Goal: Transaction & Acquisition: Subscribe to service/newsletter

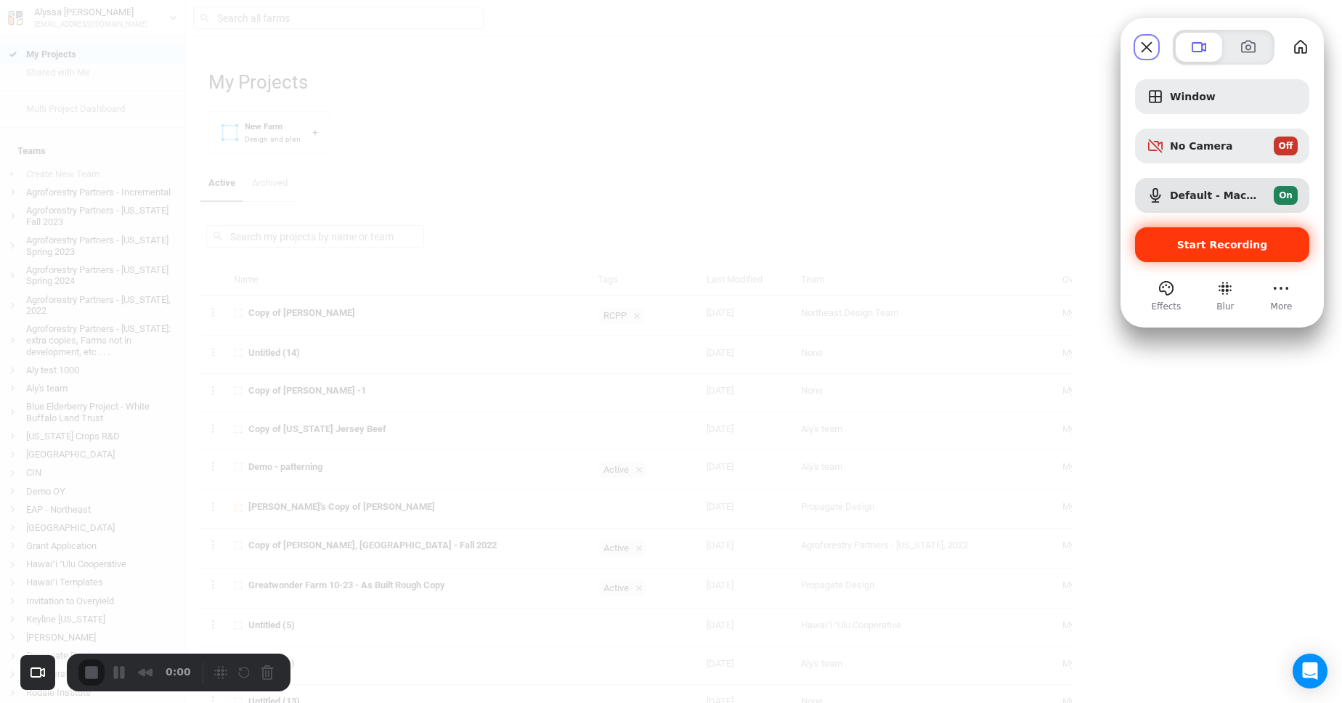
click at [1171, 244] on span "Start Recording" at bounding box center [1221, 245] width 151 height 12
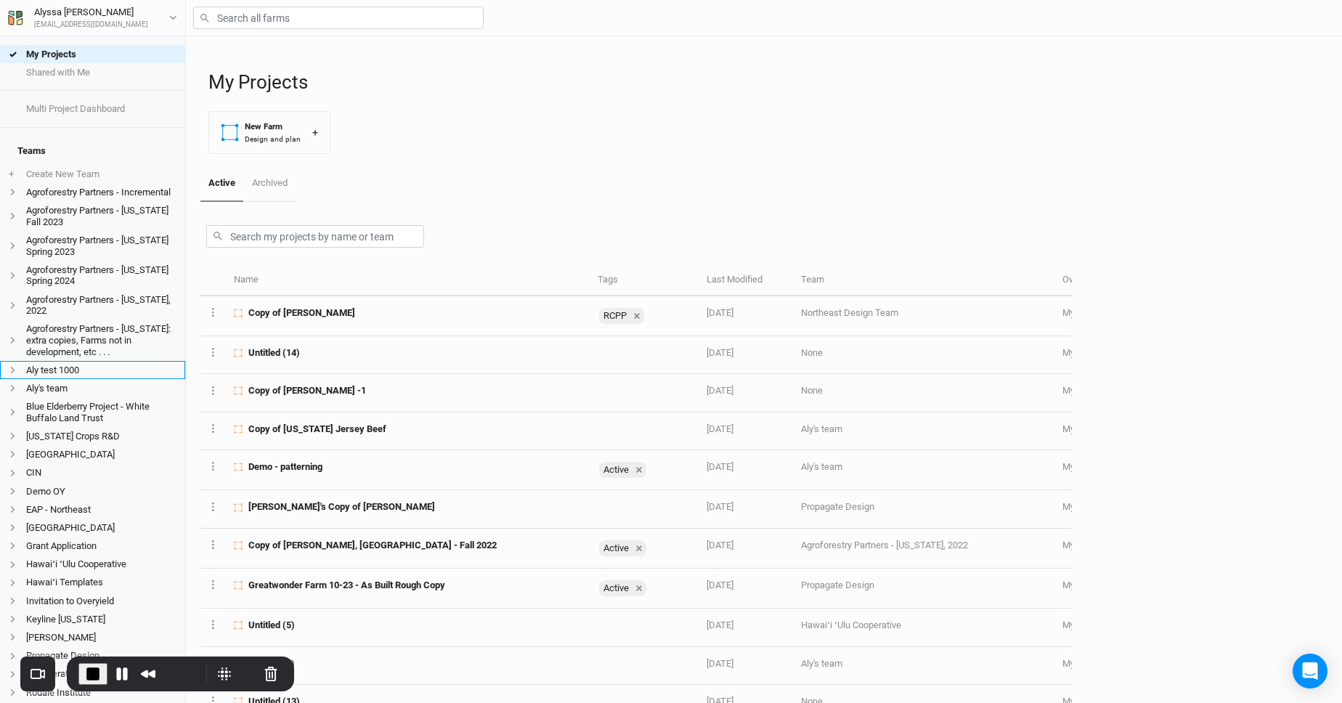
click at [18, 366] on span at bounding box center [17, 370] width 17 height 8
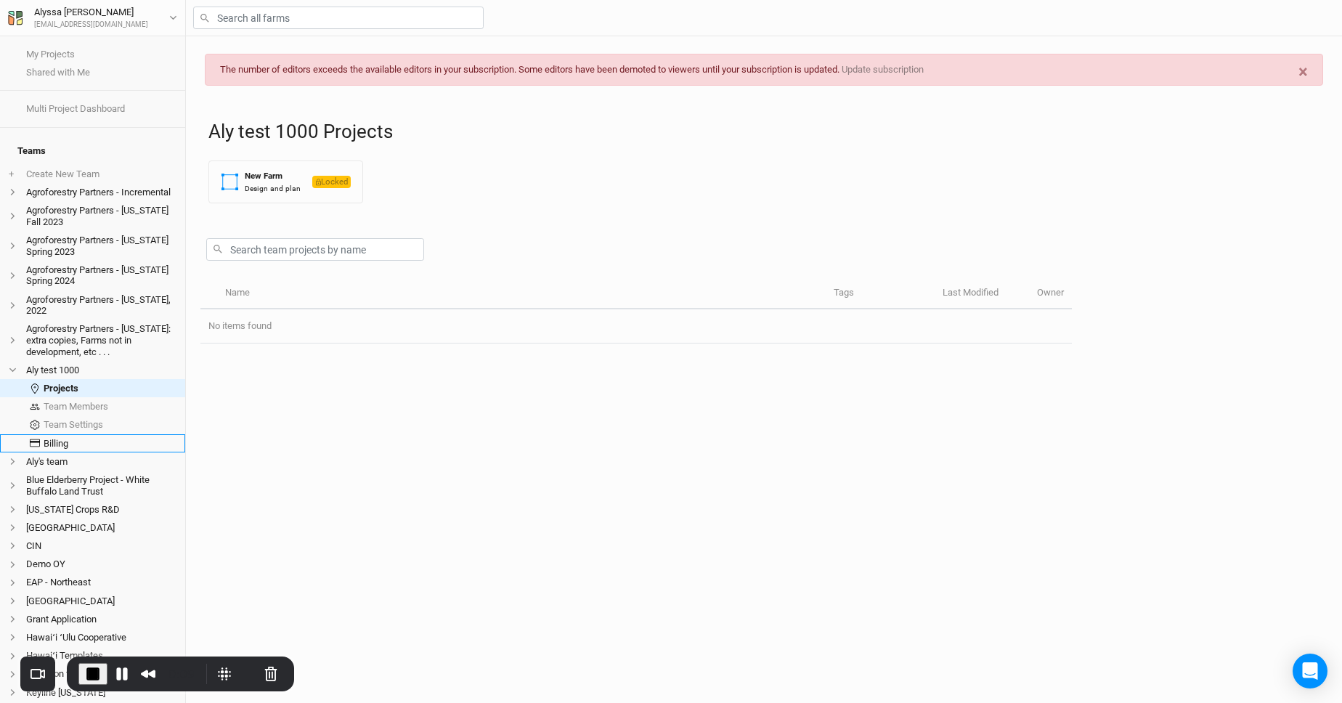
click at [127, 434] on link "Billing" at bounding box center [92, 443] width 185 height 18
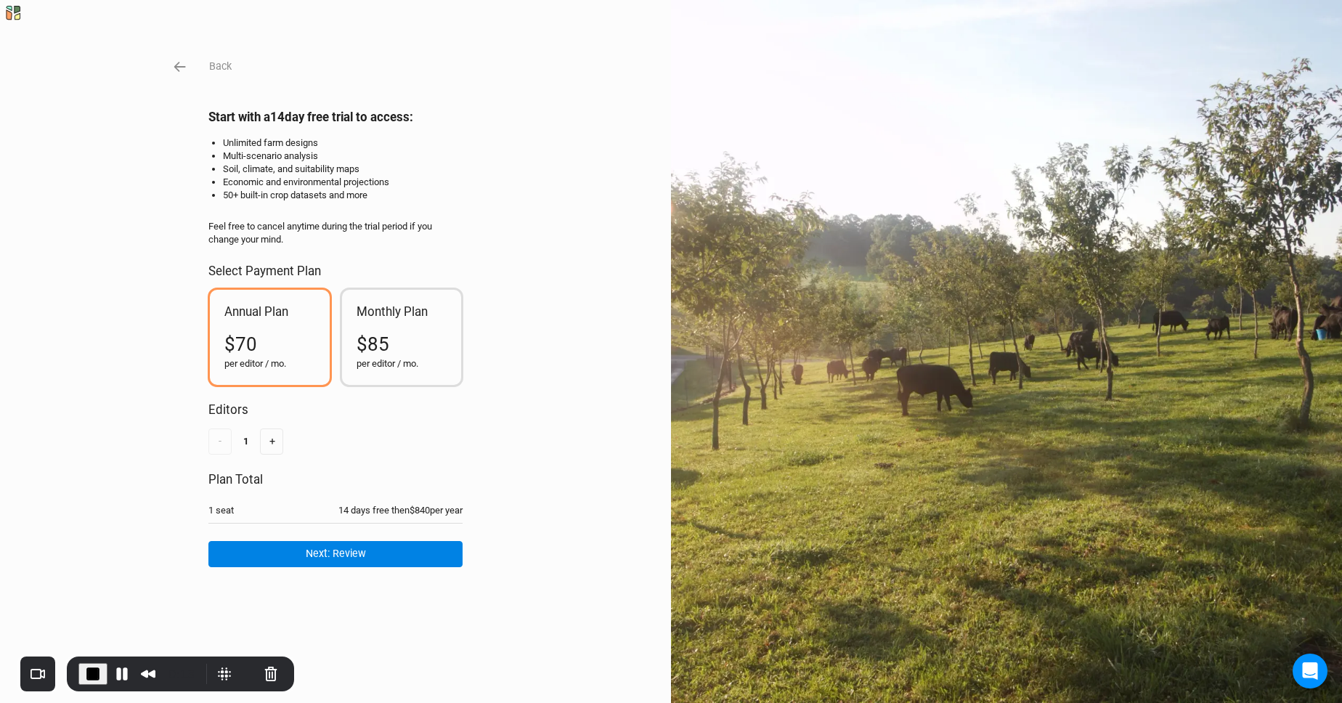
click at [430, 351] on div "$85" at bounding box center [402, 344] width 91 height 26
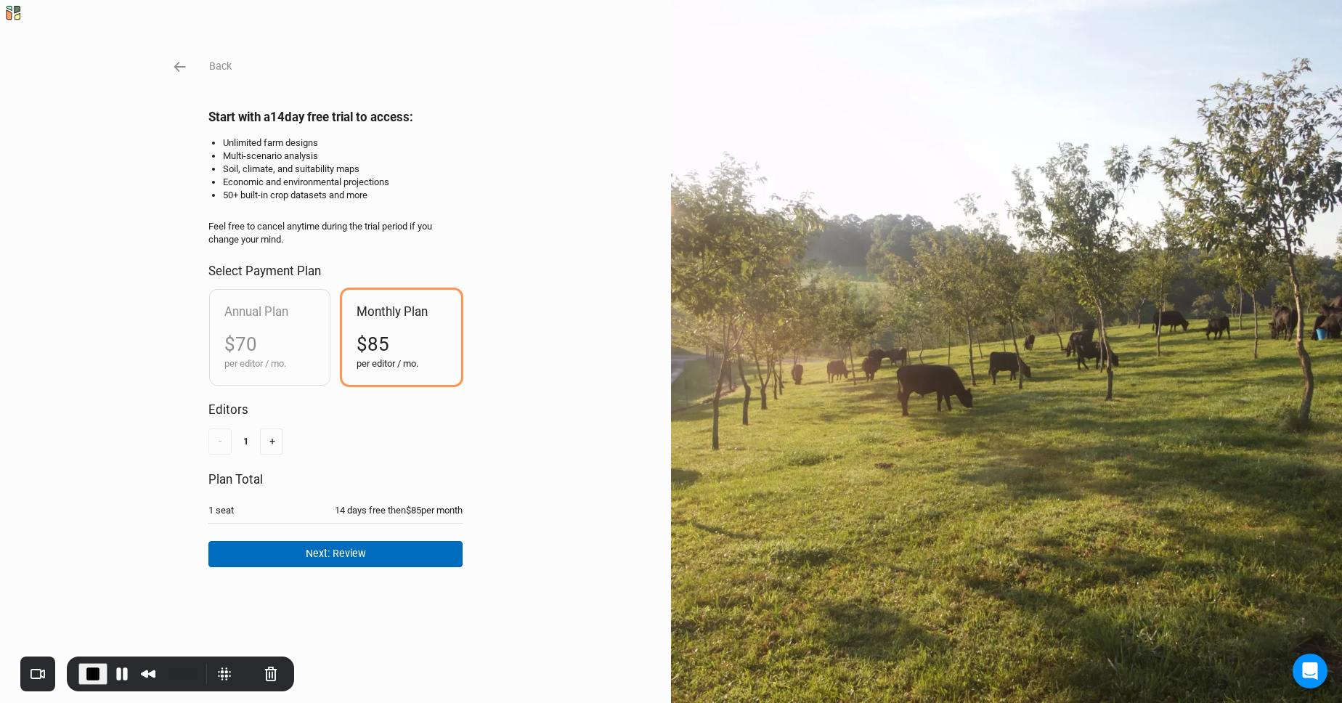
click at [355, 556] on button "Next: Review" at bounding box center [335, 553] width 254 height 25
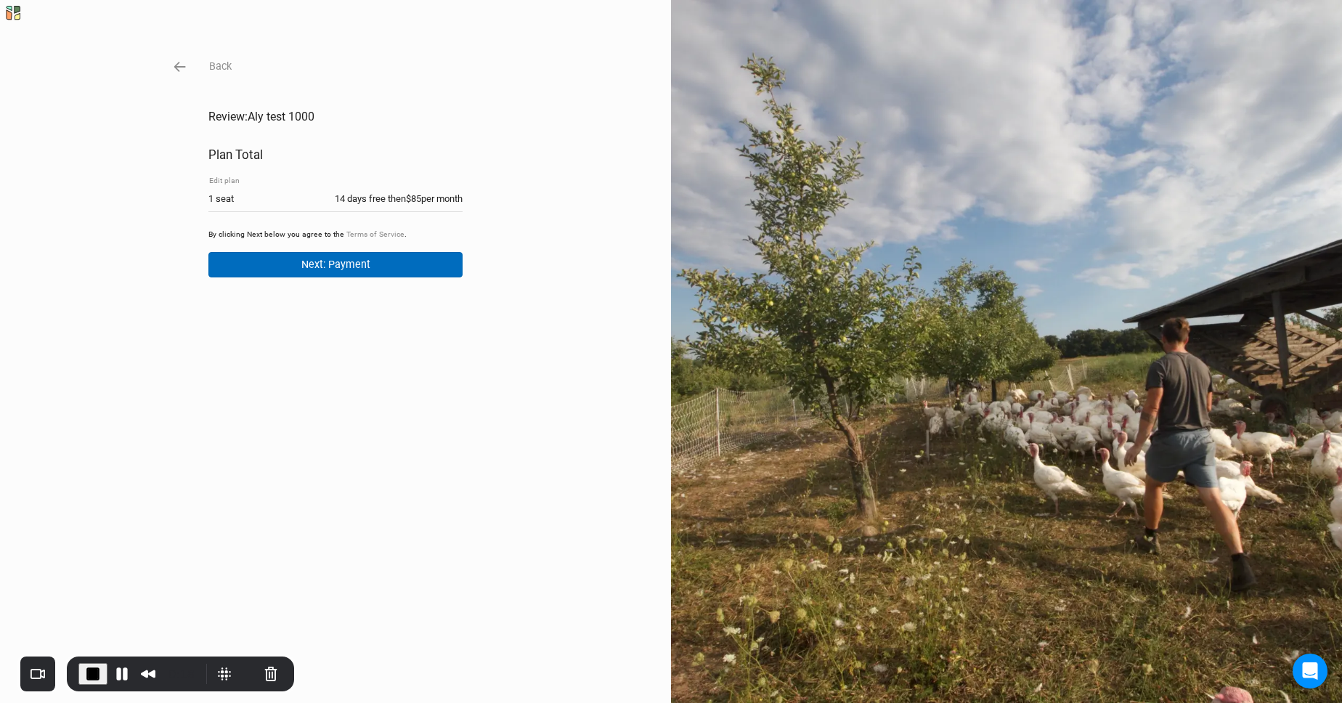
click at [418, 254] on button "Next: Payment" at bounding box center [335, 264] width 254 height 25
